Goal: Task Accomplishment & Management: Manage account settings

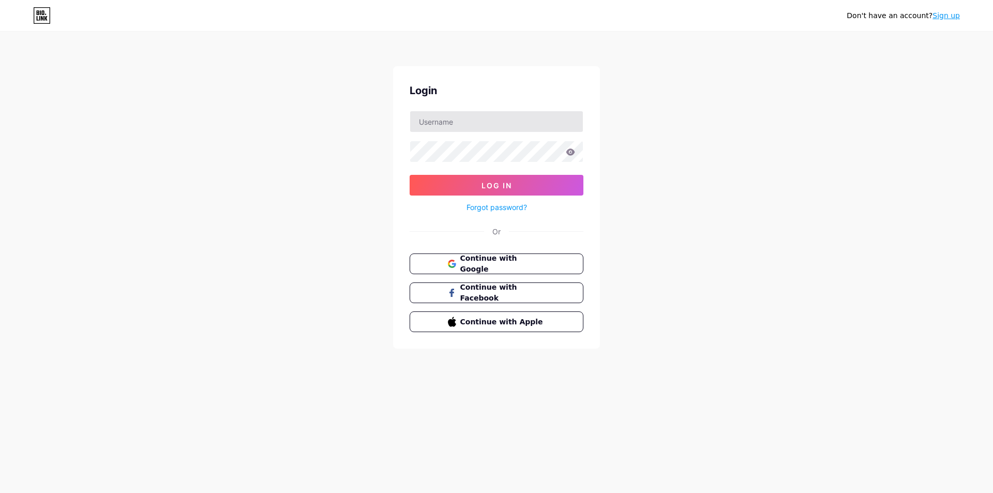
drag, startPoint x: 486, startPoint y: 106, endPoint x: 480, endPoint y: 117, distance: 12.3
click at [485, 109] on div "Login Log In Forgot password? Or Continue with Google Continue with Facebook Co…" at bounding box center [496, 207] width 207 height 282
click at [480, 117] on input "text" at bounding box center [496, 121] width 173 height 21
type input "[EMAIL_ADDRESS][DOMAIN_NAME]"
click at [565, 186] on button "Log In" at bounding box center [496, 185] width 174 height 21
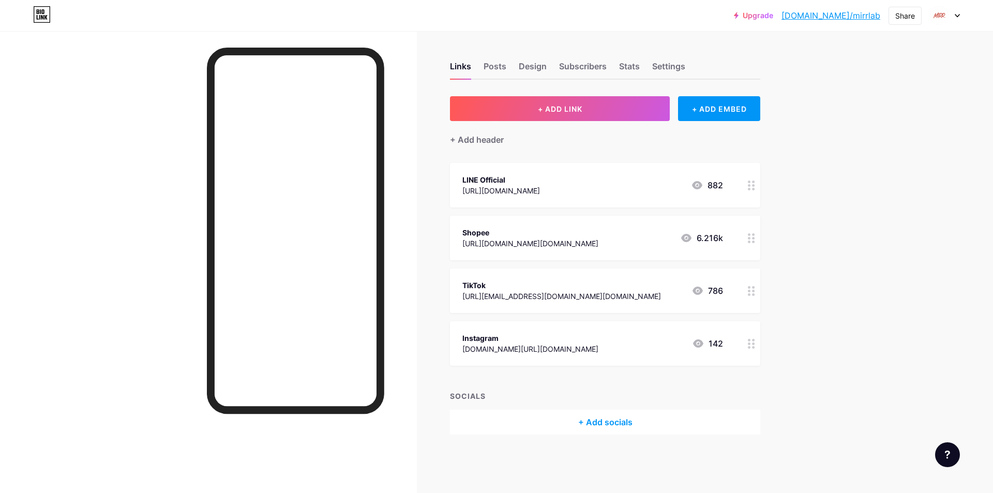
click at [578, 423] on div "+ Add socials" at bounding box center [605, 421] width 310 height 25
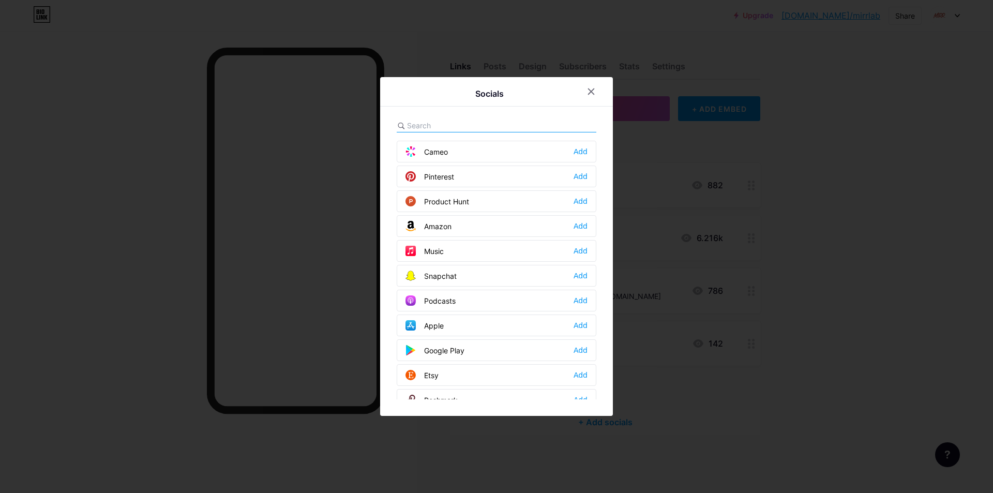
click at [457, 127] on input "text" at bounding box center [464, 125] width 114 height 11
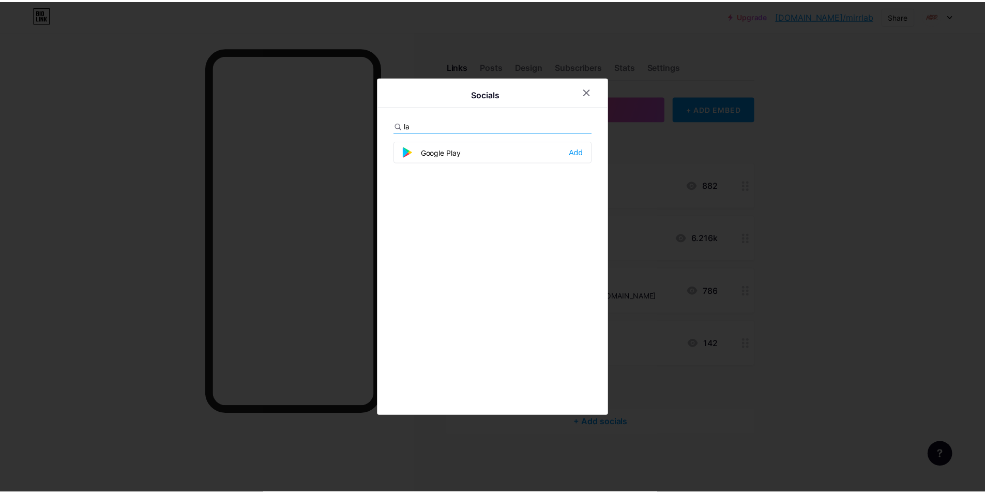
scroll to position [0, 0]
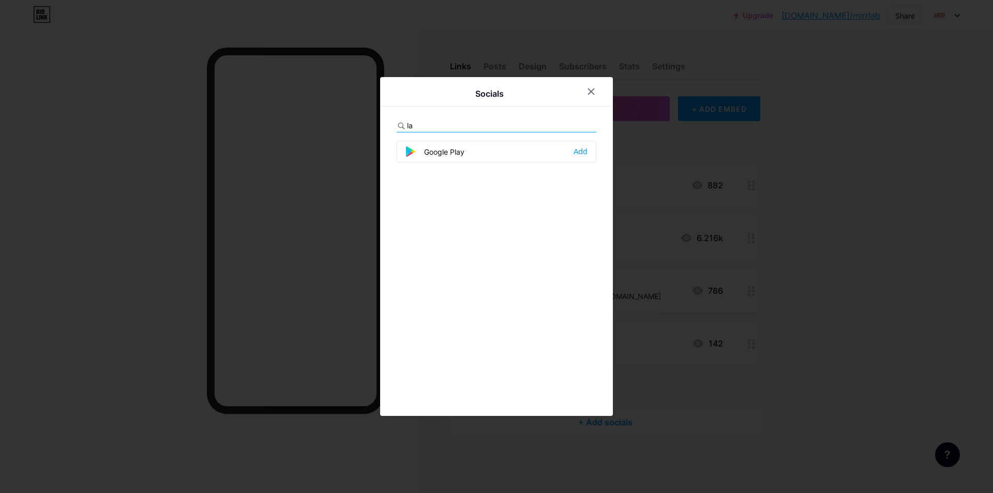
type input "l"
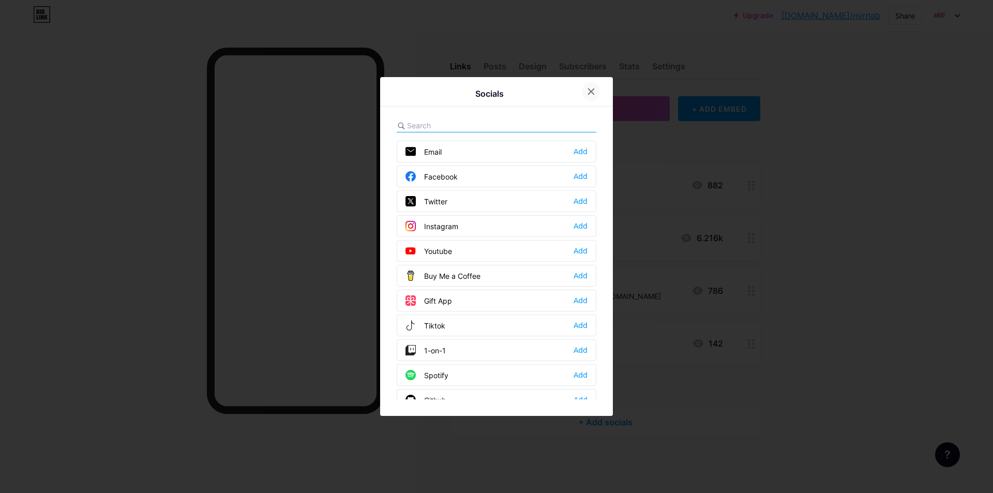
click at [596, 89] on div at bounding box center [591, 91] width 19 height 19
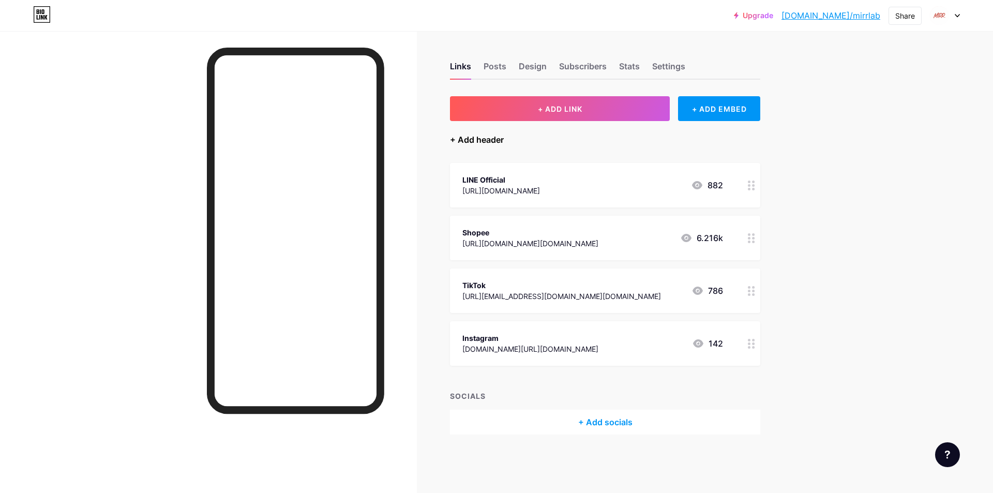
click at [476, 134] on div "+ Add header" at bounding box center [477, 139] width 54 height 12
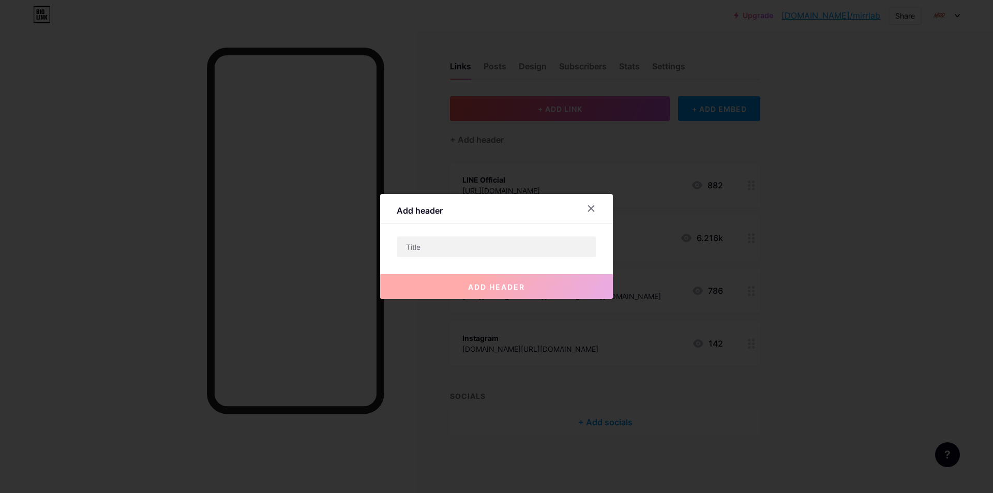
click at [599, 203] on div at bounding box center [597, 208] width 31 height 19
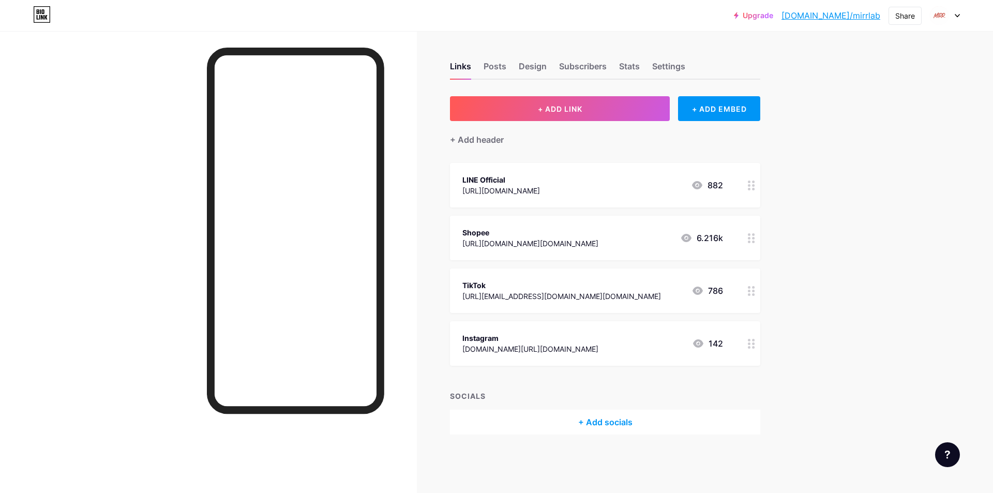
click at [586, 419] on div "+ Add socials" at bounding box center [605, 421] width 310 height 25
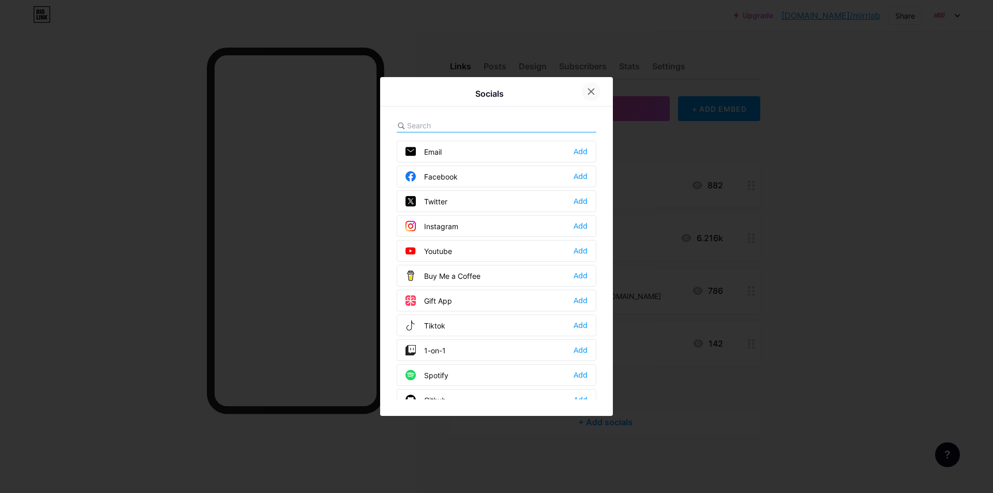
click at [598, 87] on div at bounding box center [591, 91] width 19 height 19
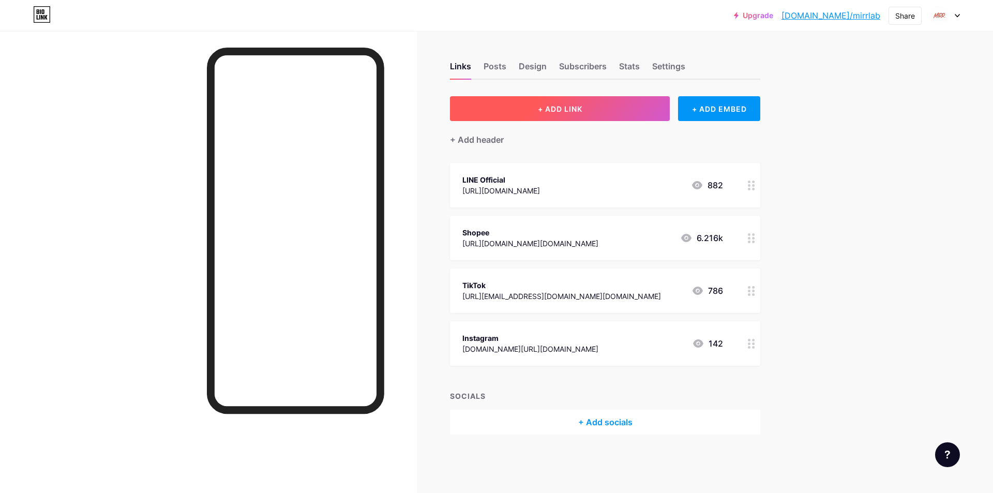
click at [653, 114] on button "+ ADD LINK" at bounding box center [560, 108] width 220 height 25
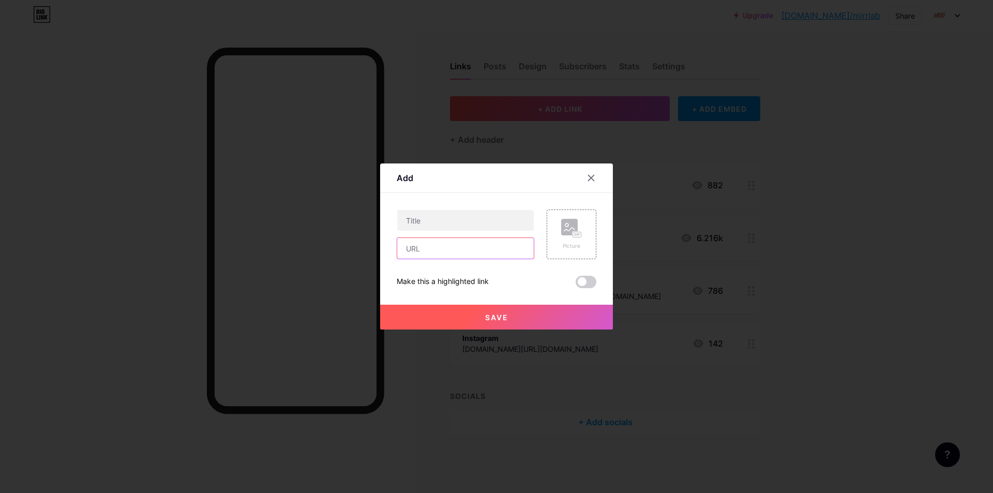
click at [436, 249] on input "text" at bounding box center [465, 248] width 136 height 21
paste input "[URL][DOMAIN_NAME]"
type input "[URL][DOMAIN_NAME]"
click at [464, 219] on input "text" at bounding box center [465, 220] width 136 height 21
type input "Lazada"
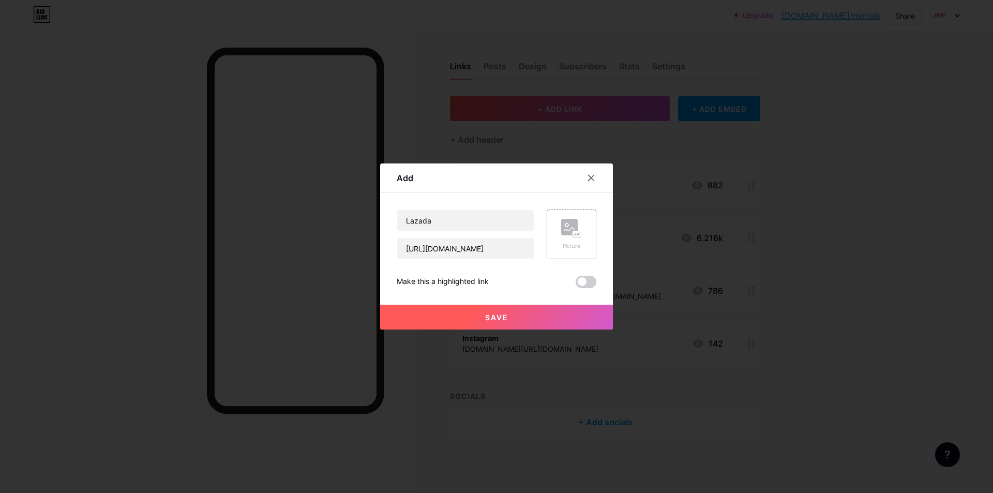
click at [547, 313] on button "Save" at bounding box center [496, 316] width 233 height 25
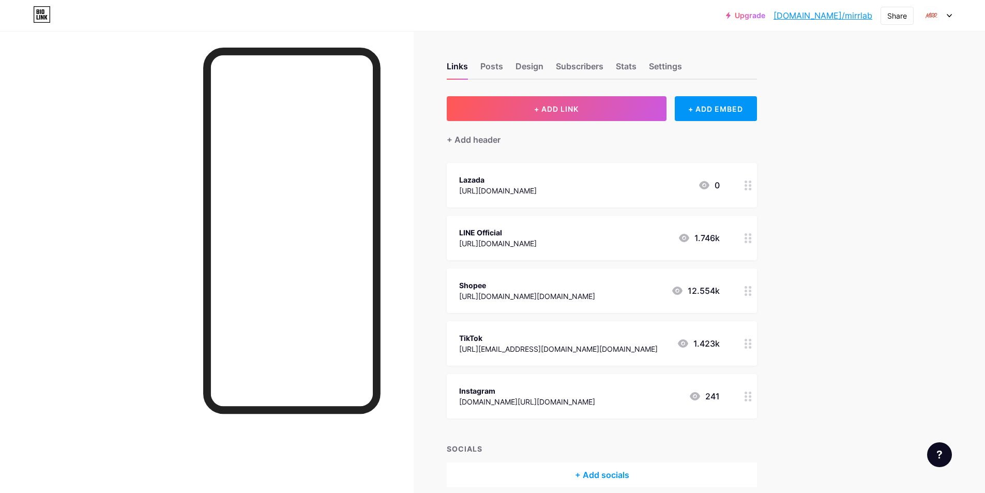
drag, startPoint x: 634, startPoint y: 294, endPoint x: 889, endPoint y: 385, distance: 271.1
click at [893, 413] on div "Upgrade [DOMAIN_NAME]/mirrla... [DOMAIN_NAME]/mirrlab Share Switch accounts MIR…" at bounding box center [492, 269] width 985 height 539
click at [884, 356] on div "Upgrade [DOMAIN_NAME]/mirrla... [DOMAIN_NAME]/mirrlab Share Switch accounts MIR…" at bounding box center [492, 269] width 985 height 539
click at [862, 14] on link "[DOMAIN_NAME]/mirrlab" at bounding box center [822, 15] width 99 height 12
click at [896, 19] on div "Share" at bounding box center [897, 15] width 20 height 11
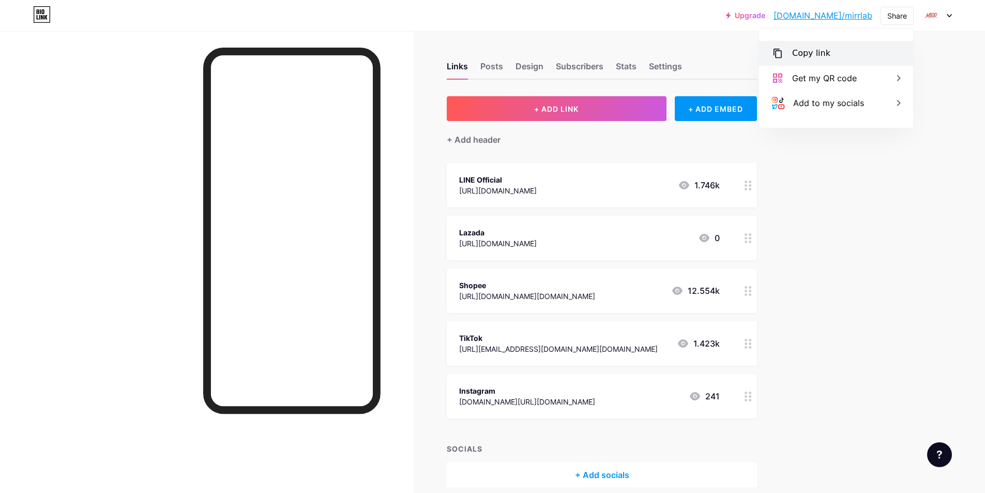
click at [828, 57] on div "Copy link" at bounding box center [836, 53] width 154 height 25
